Goal: Navigation & Orientation: Find specific page/section

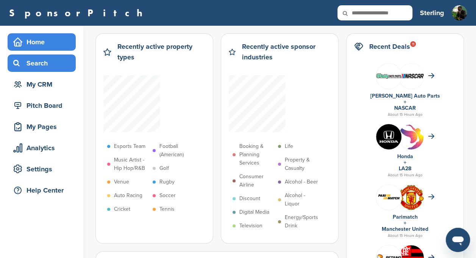
click at [32, 65] on div "Search" at bounding box center [43, 63] width 64 height 14
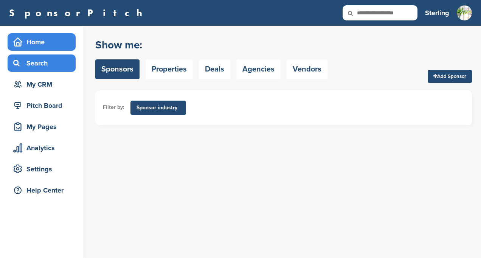
click at [33, 43] on div "Home" at bounding box center [43, 42] width 64 height 14
